Goal: Task Accomplishment & Management: Use online tool/utility

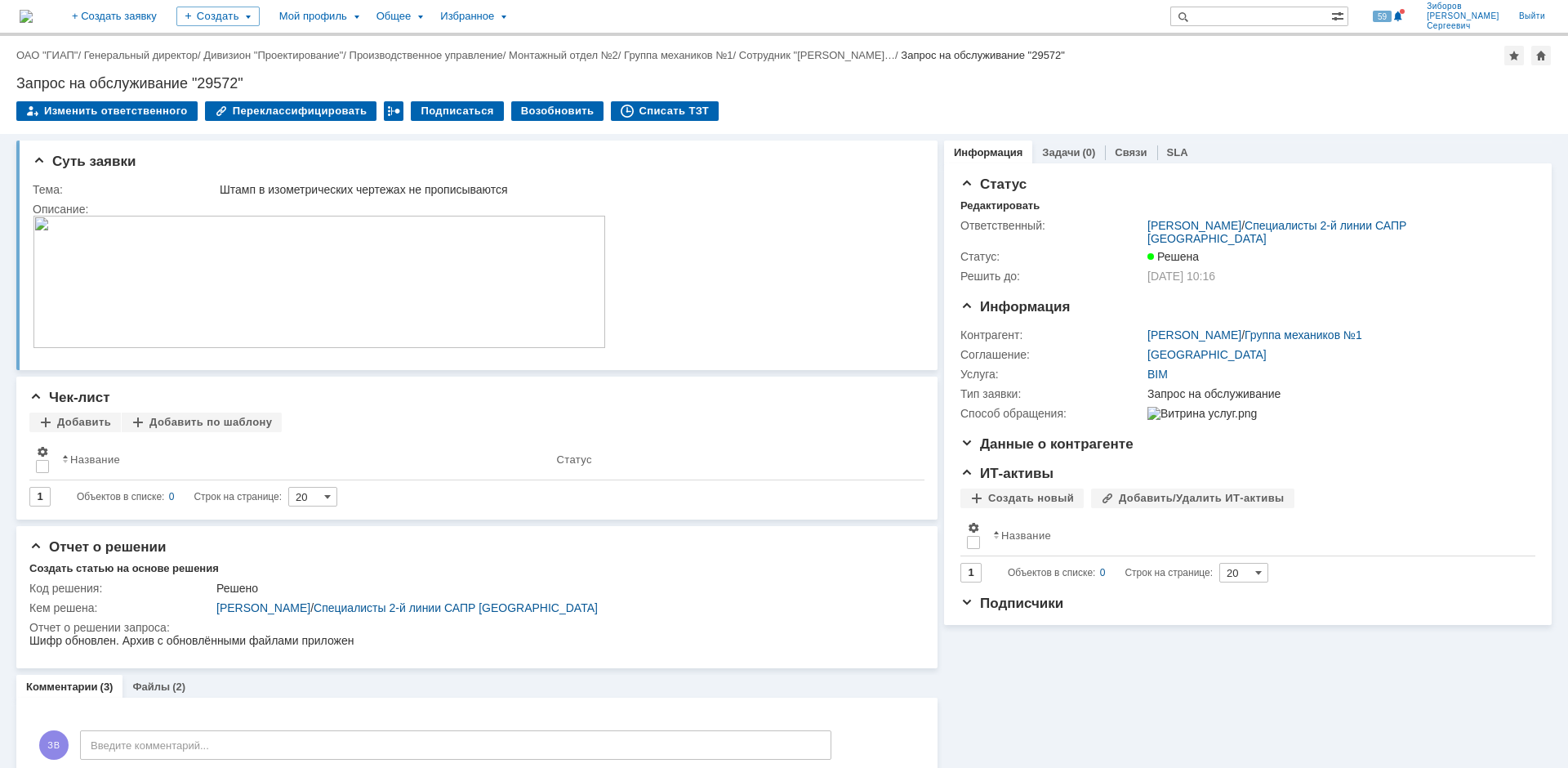
click at [33, 20] on img at bounding box center [26, 16] width 13 height 13
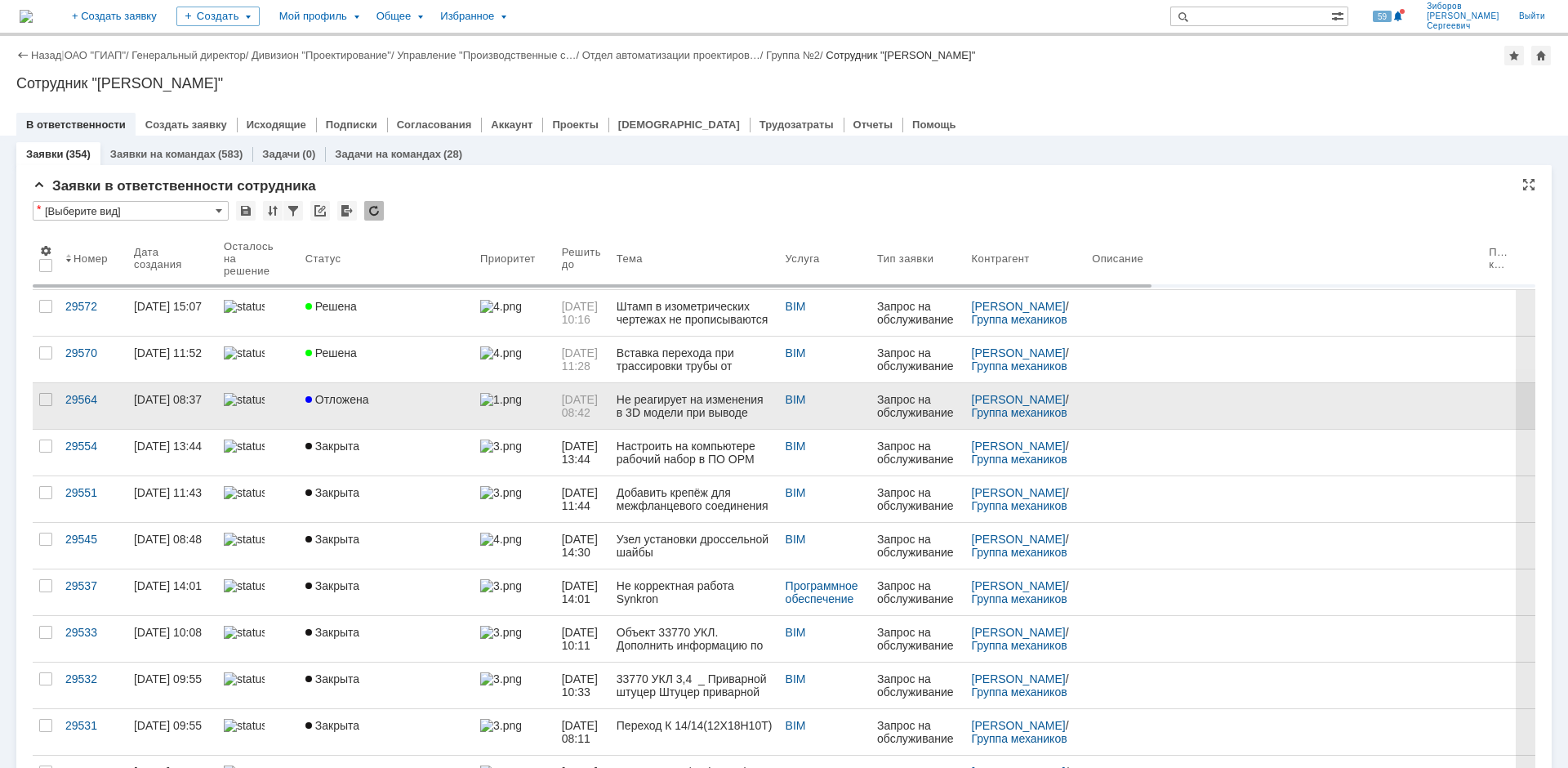
click at [386, 390] on link "Отложена" at bounding box center [386, 405] width 175 height 46
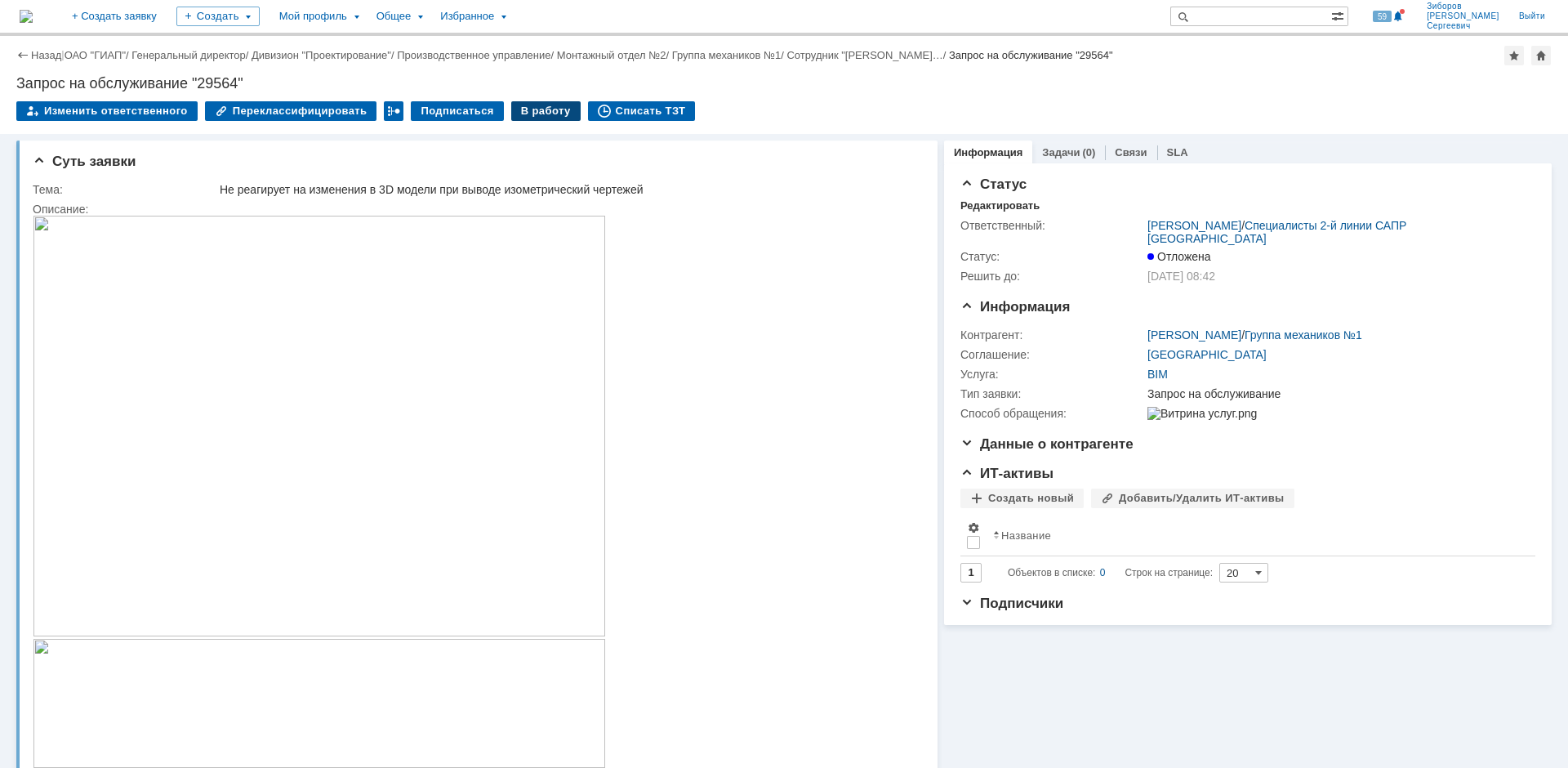
click at [535, 113] on div "В работу" at bounding box center [546, 110] width 70 height 20
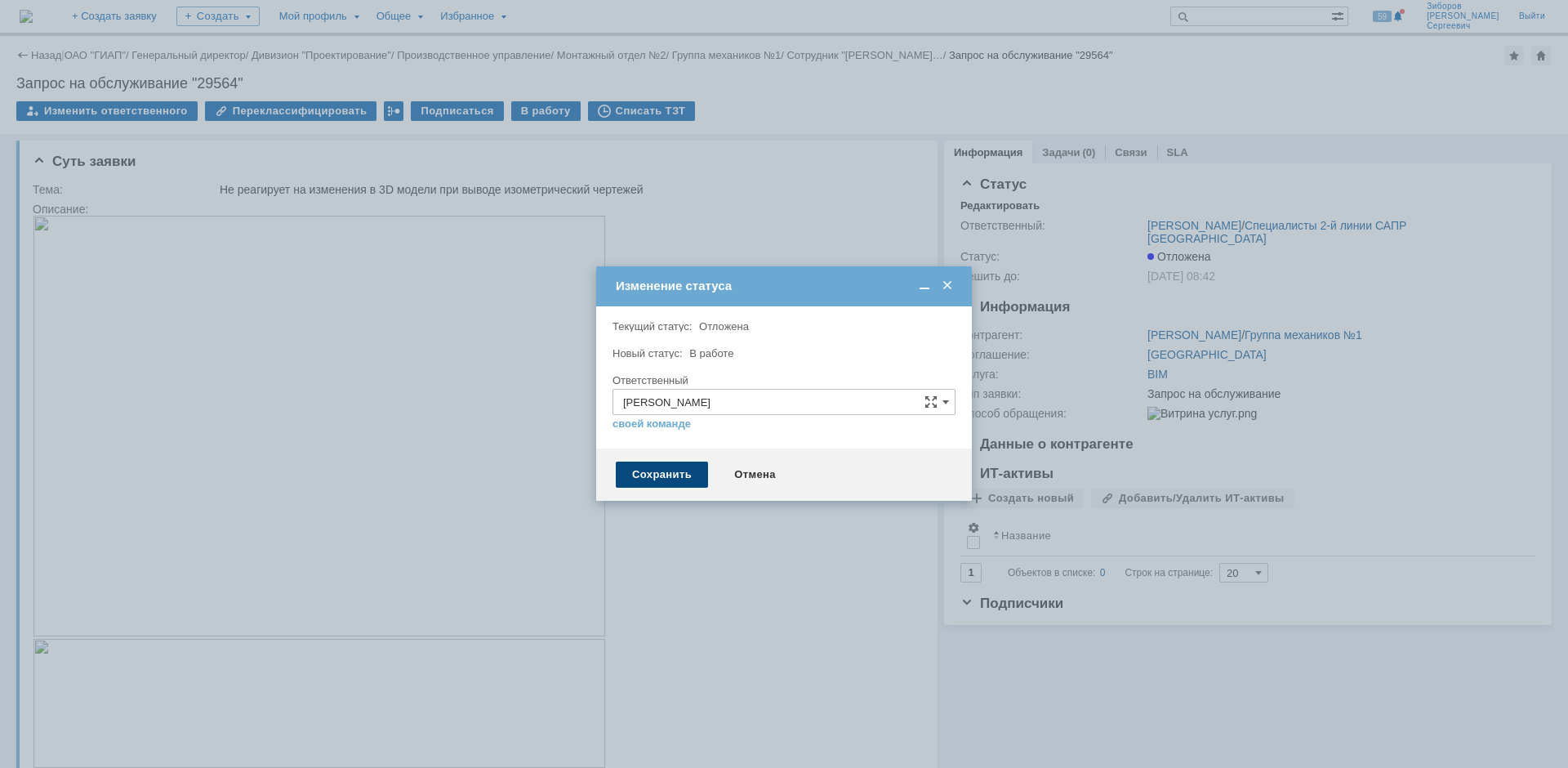
click at [673, 470] on div "Сохранить" at bounding box center [662, 474] width 92 height 26
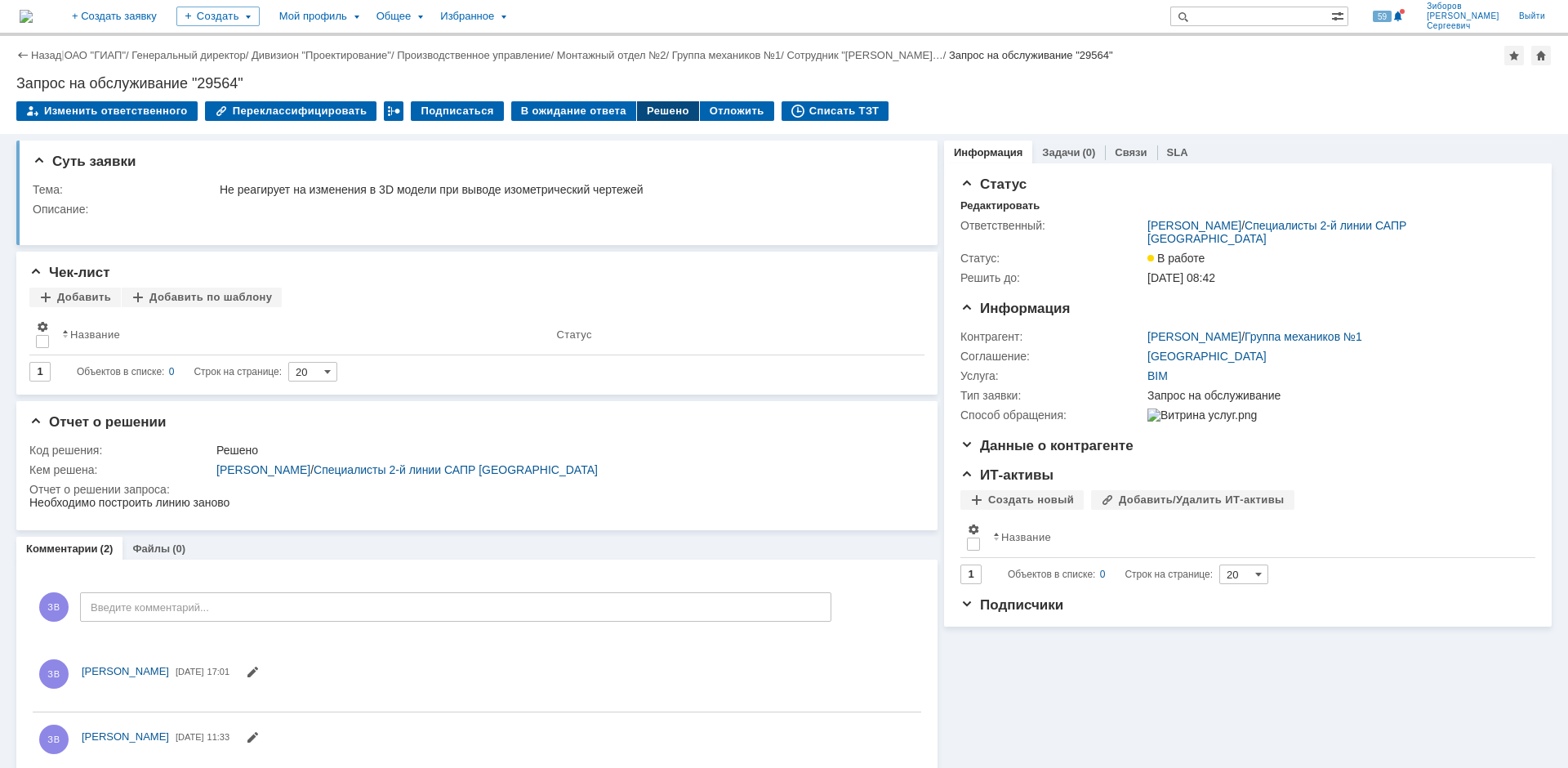
click at [650, 112] on div "Решено" at bounding box center [667, 110] width 62 height 20
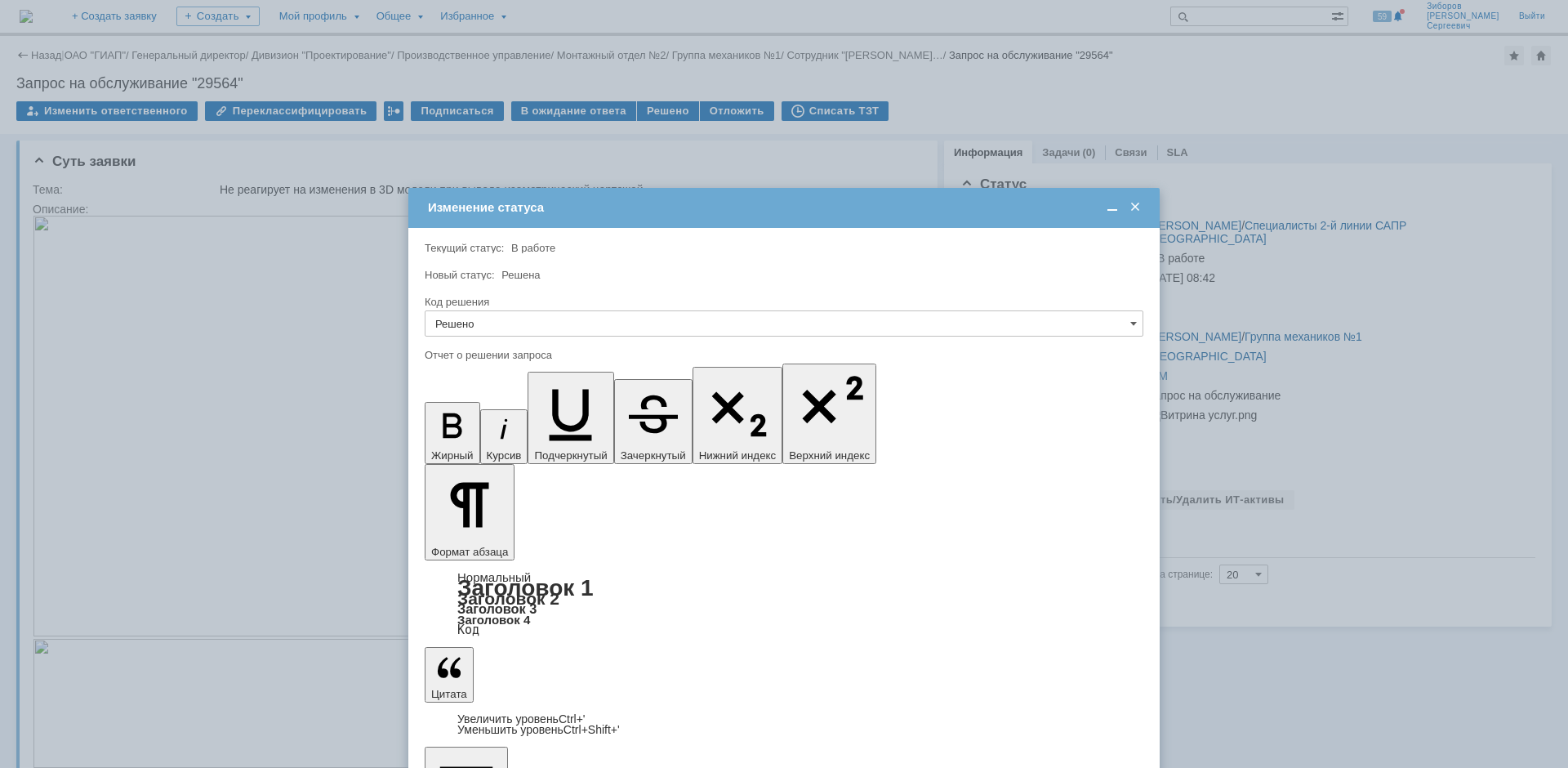
drag, startPoint x: 684, startPoint y: 4736, endPoint x: 439, endPoint y: 4738, distance: 245.0
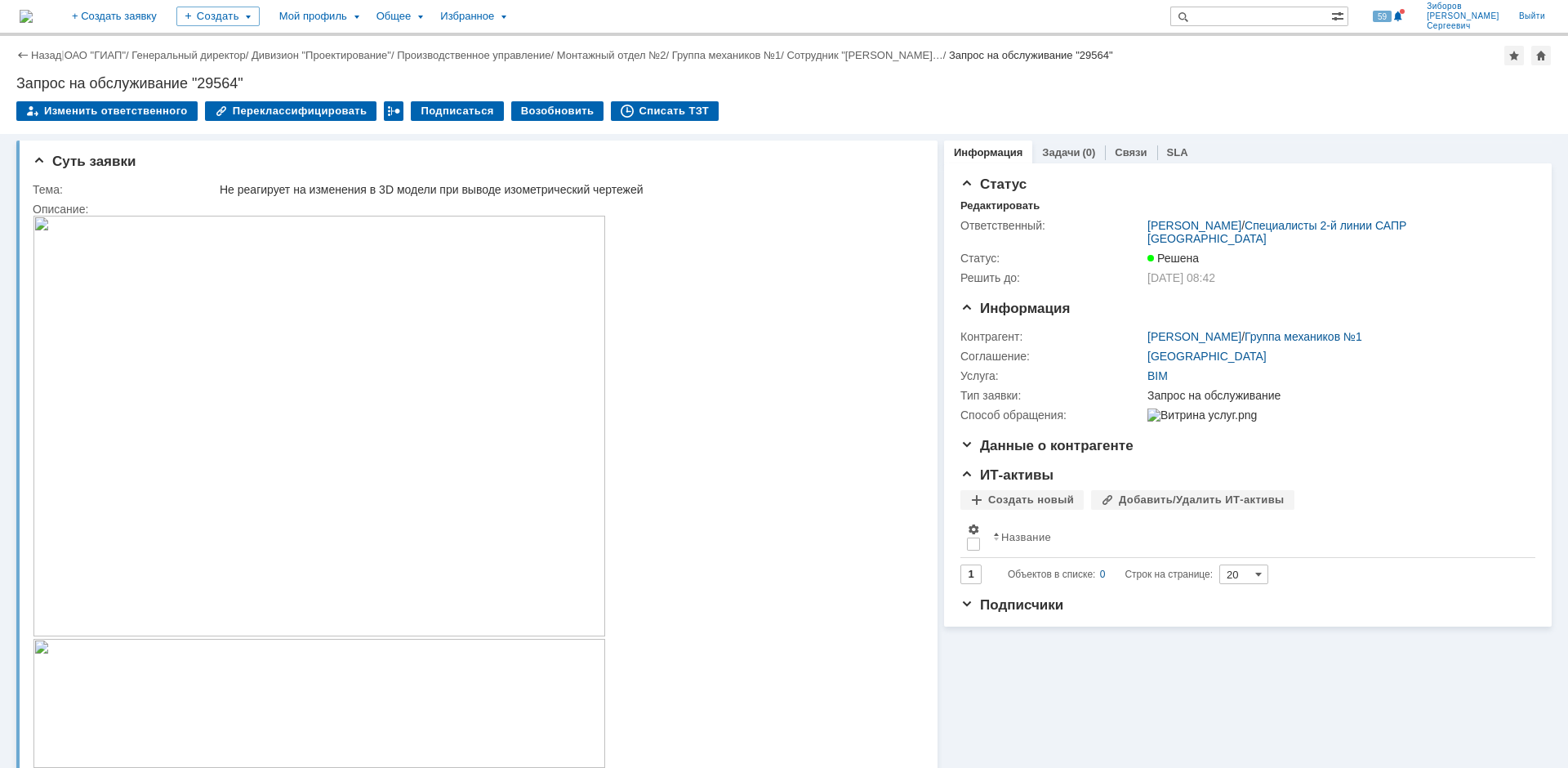
click at [33, 14] on img at bounding box center [26, 16] width 13 height 13
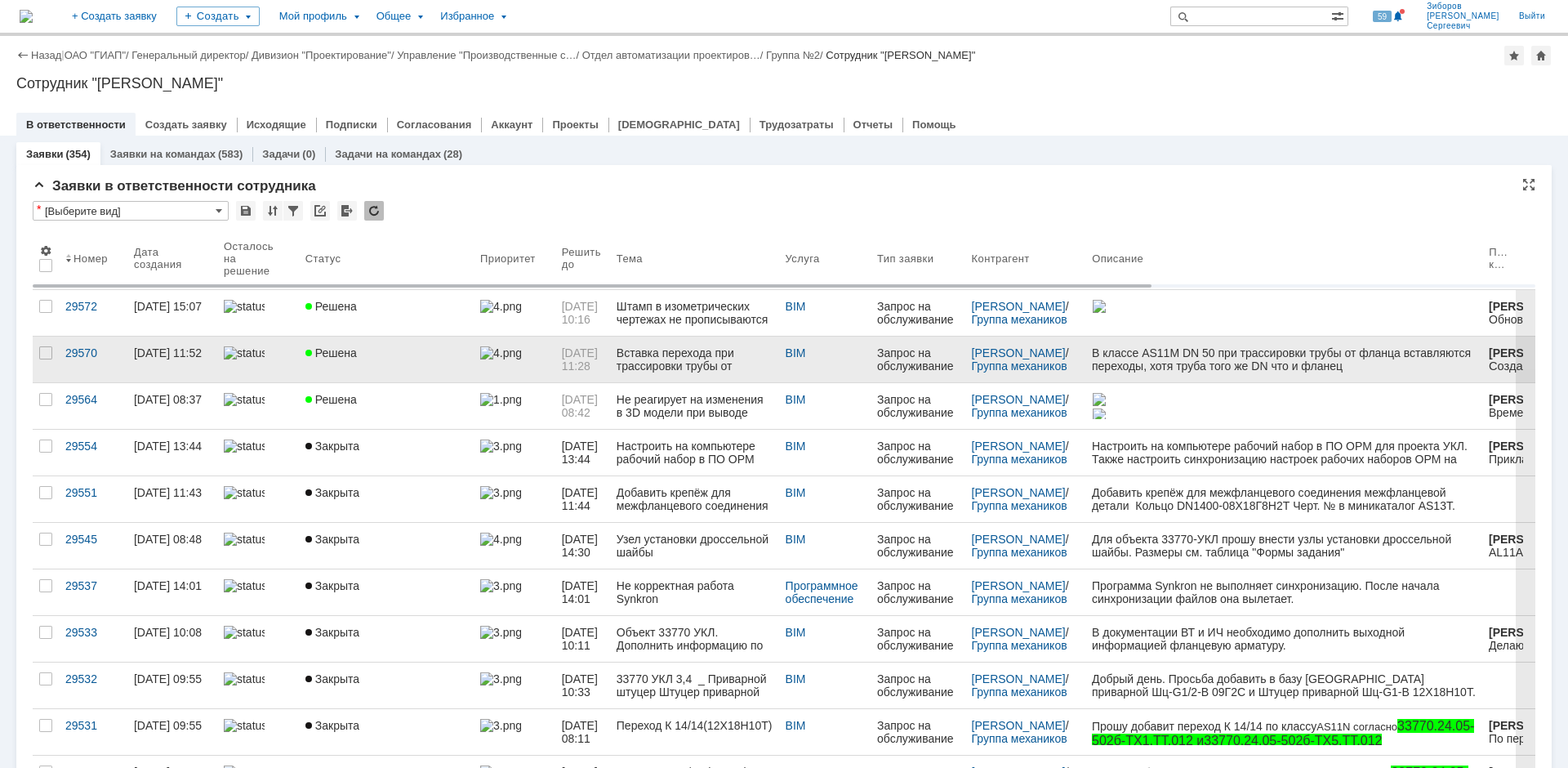
click at [406, 346] on div "Решена" at bounding box center [386, 352] width 162 height 13
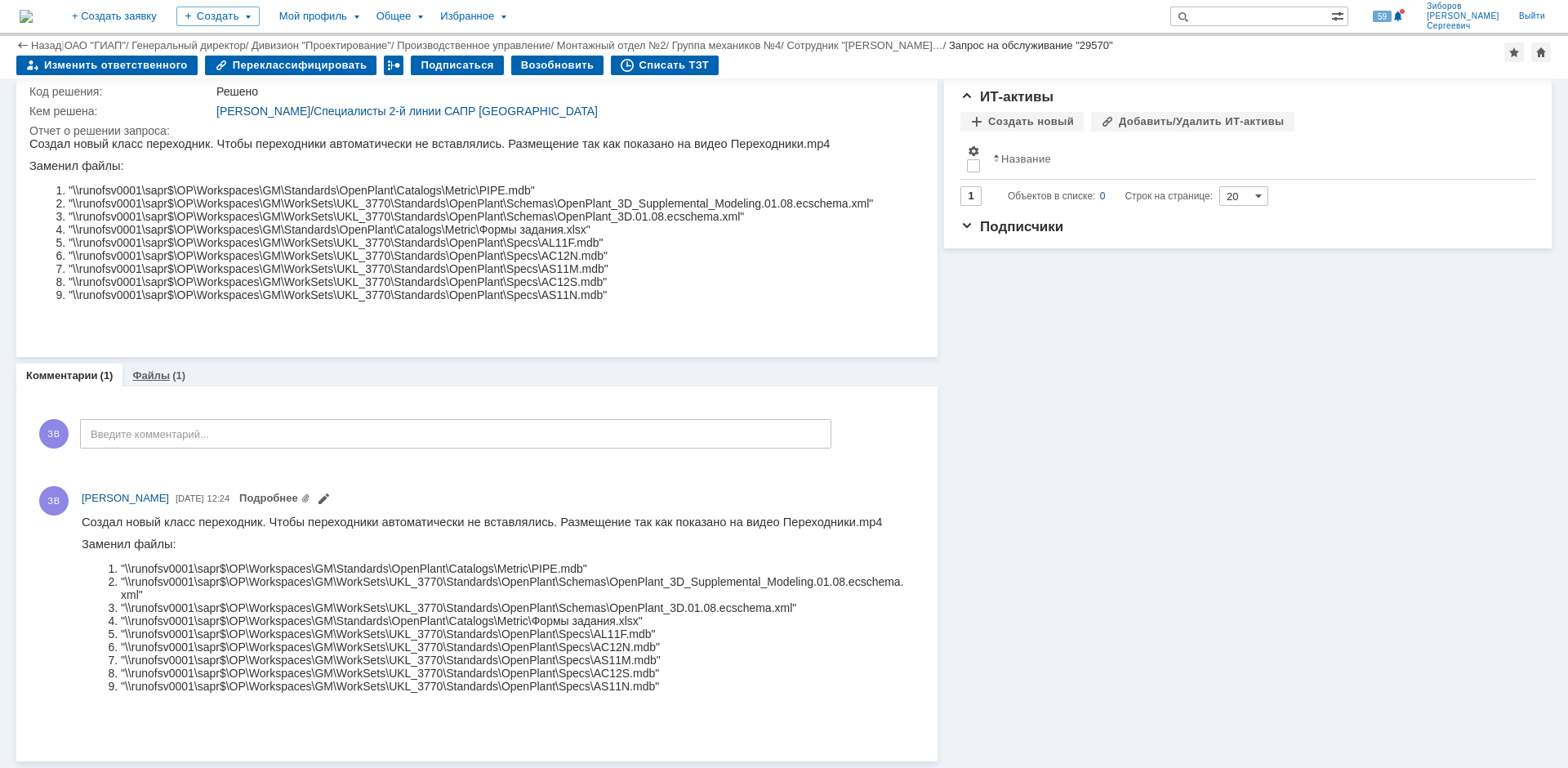
click at [141, 369] on link "Файлы" at bounding box center [150, 375] width 37 height 12
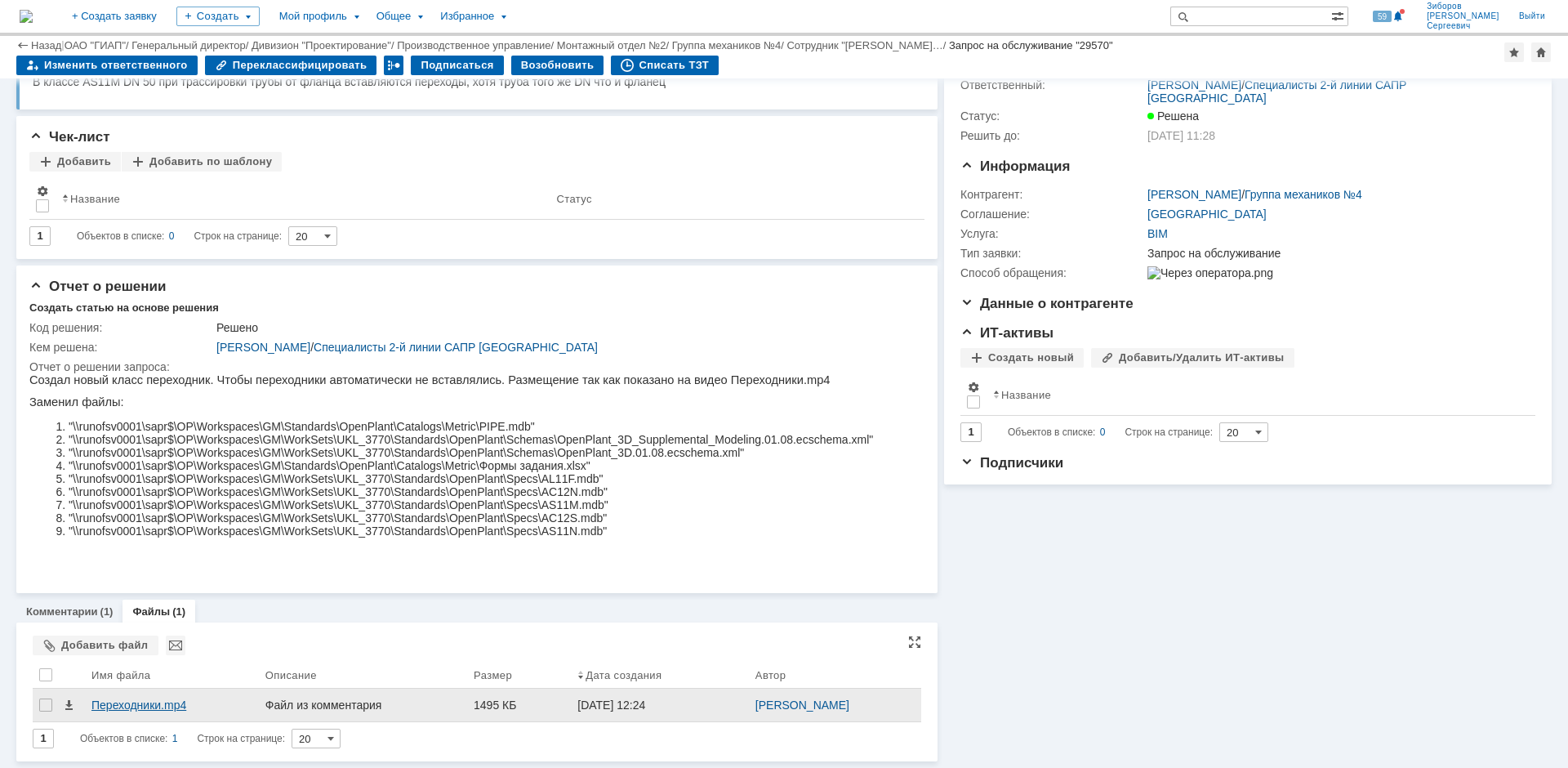
click at [143, 705] on div "Переходники.mp4" at bounding box center [171, 705] width 161 height 13
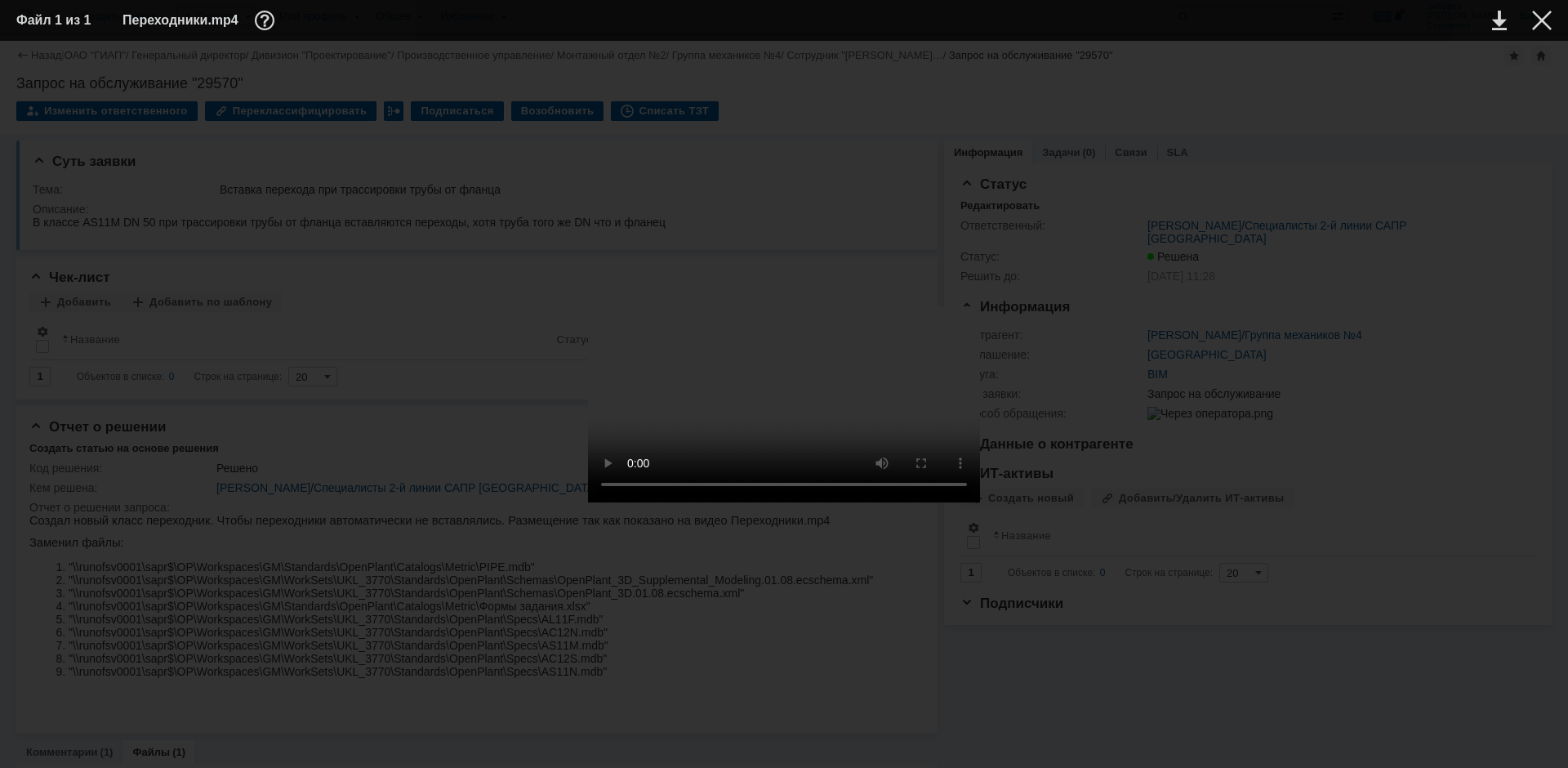
click at [1545, 9] on td at bounding box center [1529, 20] width 45 height 24
click at [1544, 19] on div at bounding box center [1541, 20] width 20 height 20
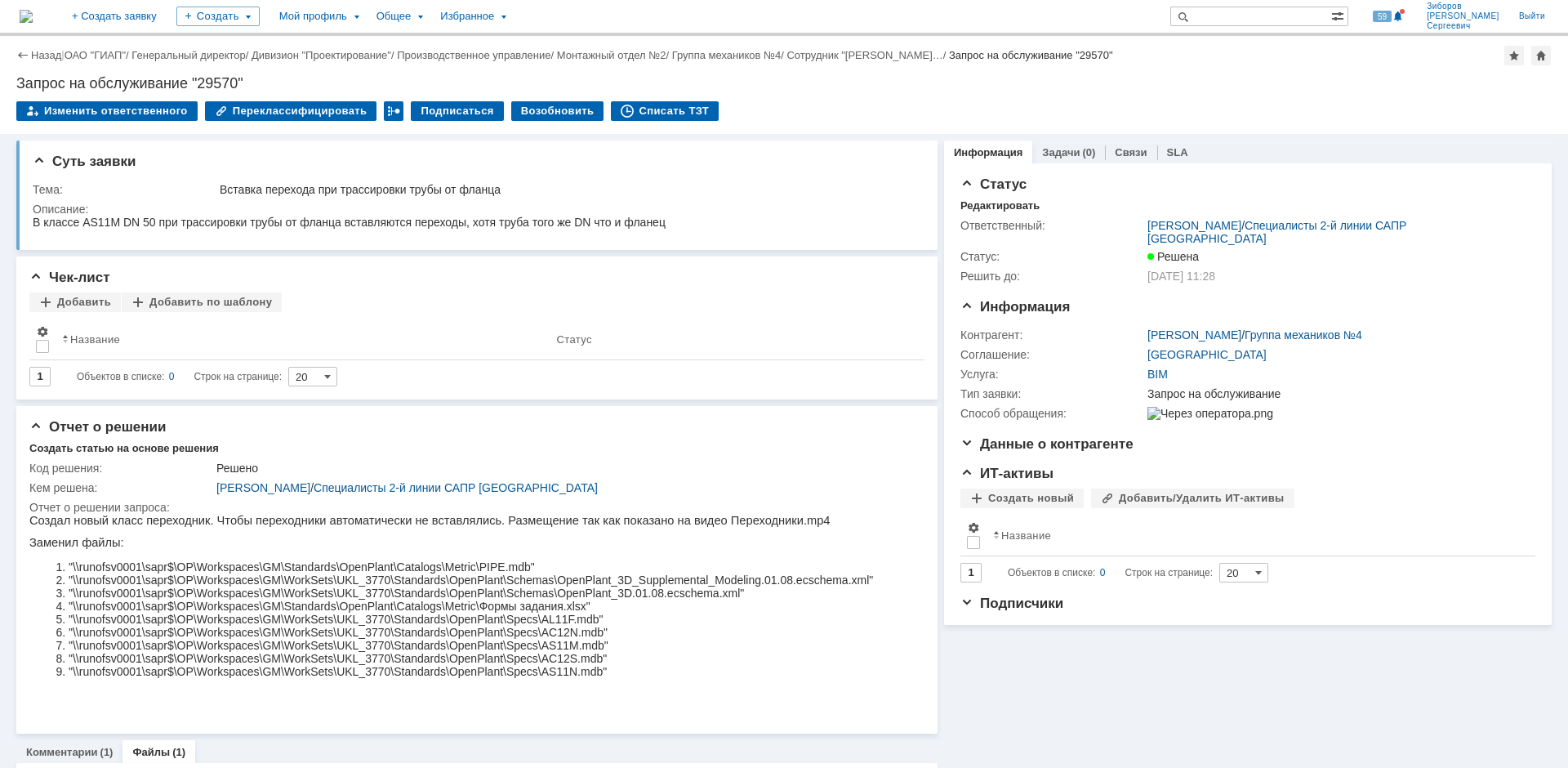
click at [33, 15] on img at bounding box center [26, 16] width 13 height 13
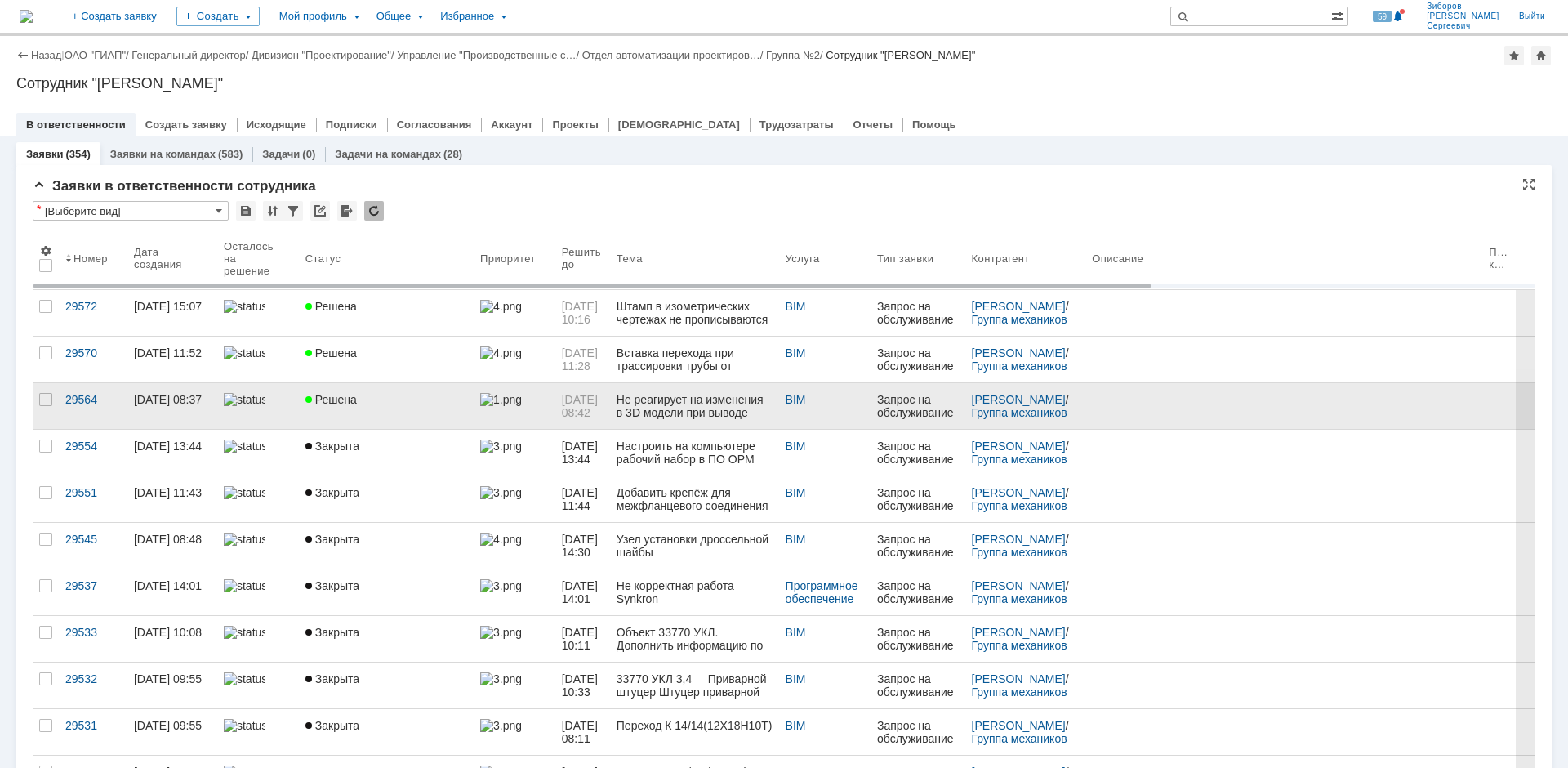
click at [290, 388] on link at bounding box center [258, 405] width 82 height 46
